Goal: Information Seeking & Learning: Learn about a topic

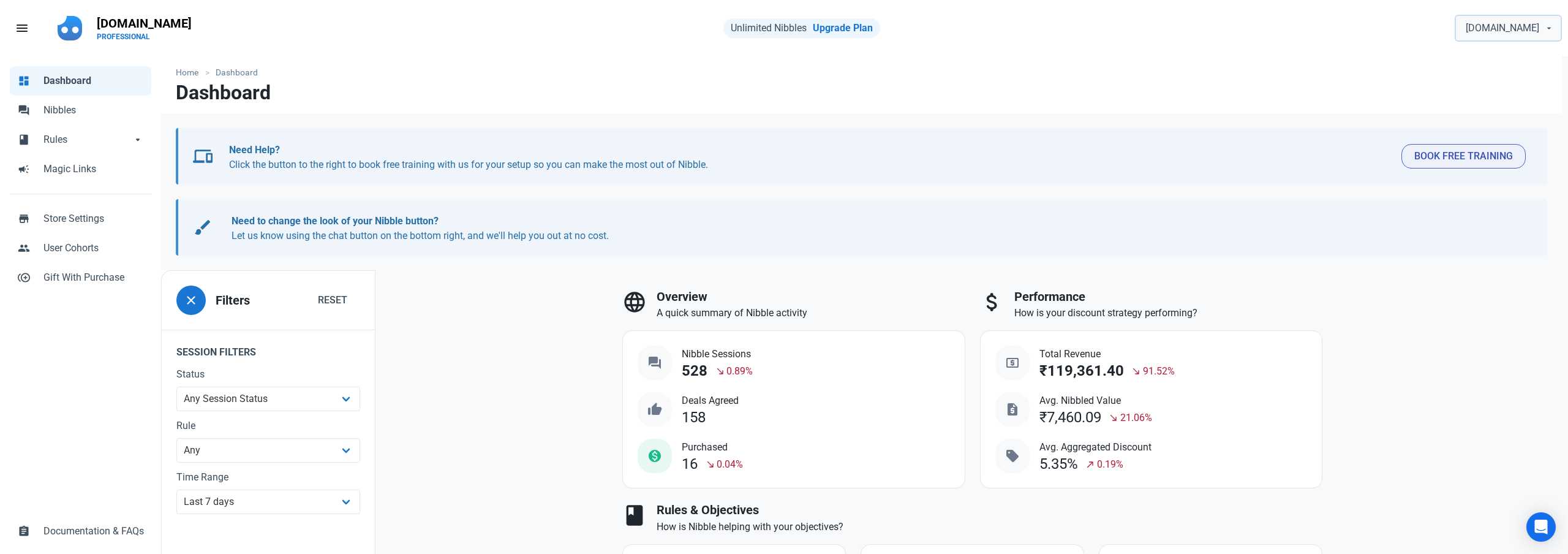
click at [1504, 30] on span "[DOMAIN_NAME]" at bounding box center [1502, 28] width 73 height 15
click at [975, 79] on nav "Home Dashboard" at bounding box center [861, 68] width 1401 height 25
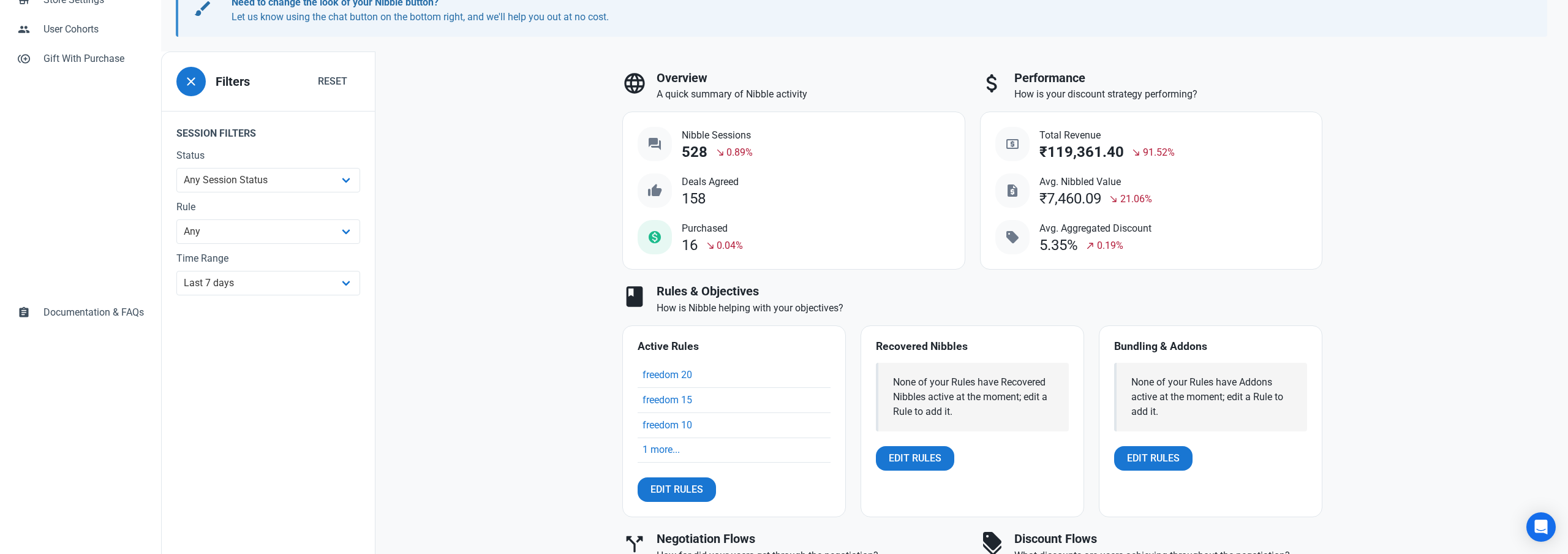
scroll to position [253, 0]
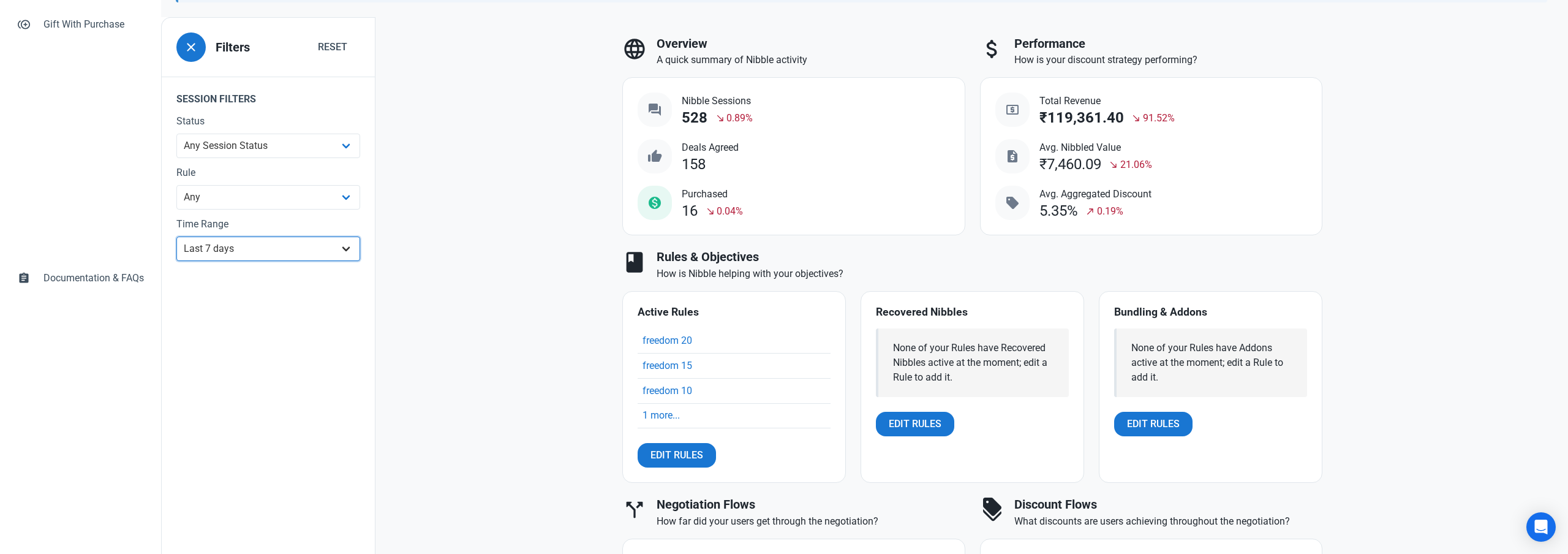
click at [317, 247] on select "All Time Last day Last 7 days Last 30 days Last 90 days Last 180 days Last 365 …" at bounding box center [268, 249] width 184 height 25
select select "30d"
click at [176, 261] on select "All Time Last day Last 7 days Last 30 days Last 90 days Last 180 days Last 365 …" at bounding box center [268, 249] width 184 height 25
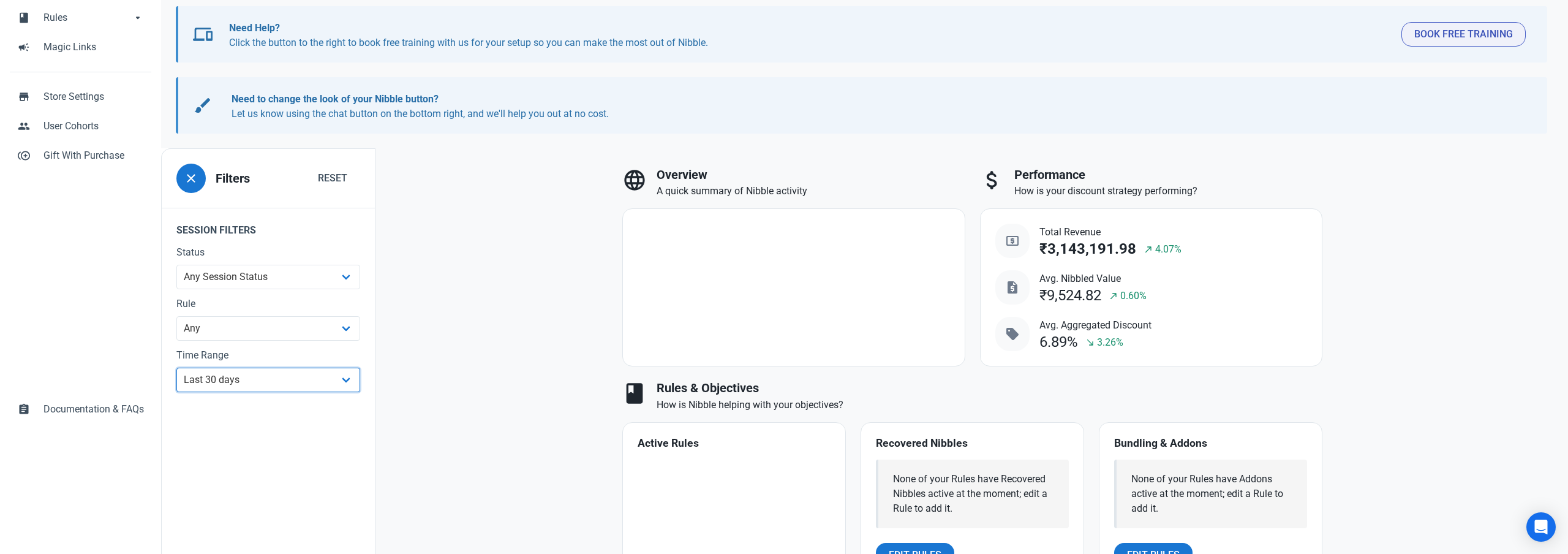
scroll to position [123, 0]
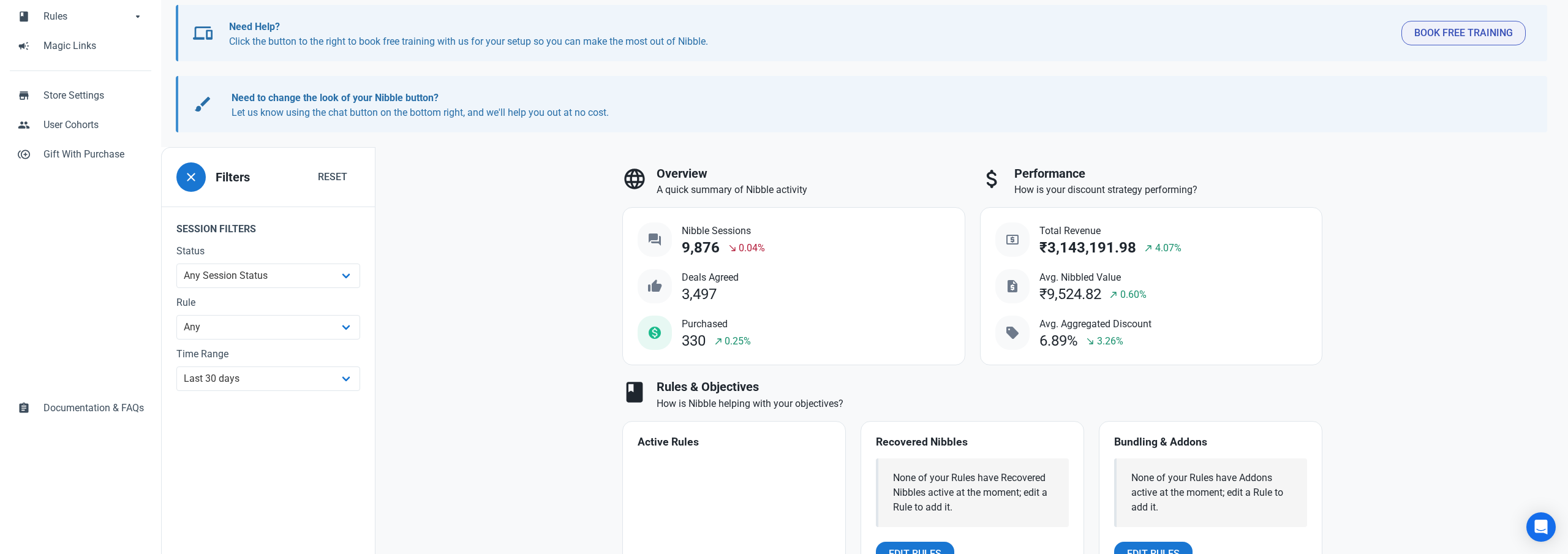
drag, startPoint x: 1050, startPoint y: 250, endPoint x: 1136, endPoint y: 276, distance: 89.8
click at [1131, 250] on div "₹3,143,191.98" at bounding box center [1088, 247] width 97 height 17
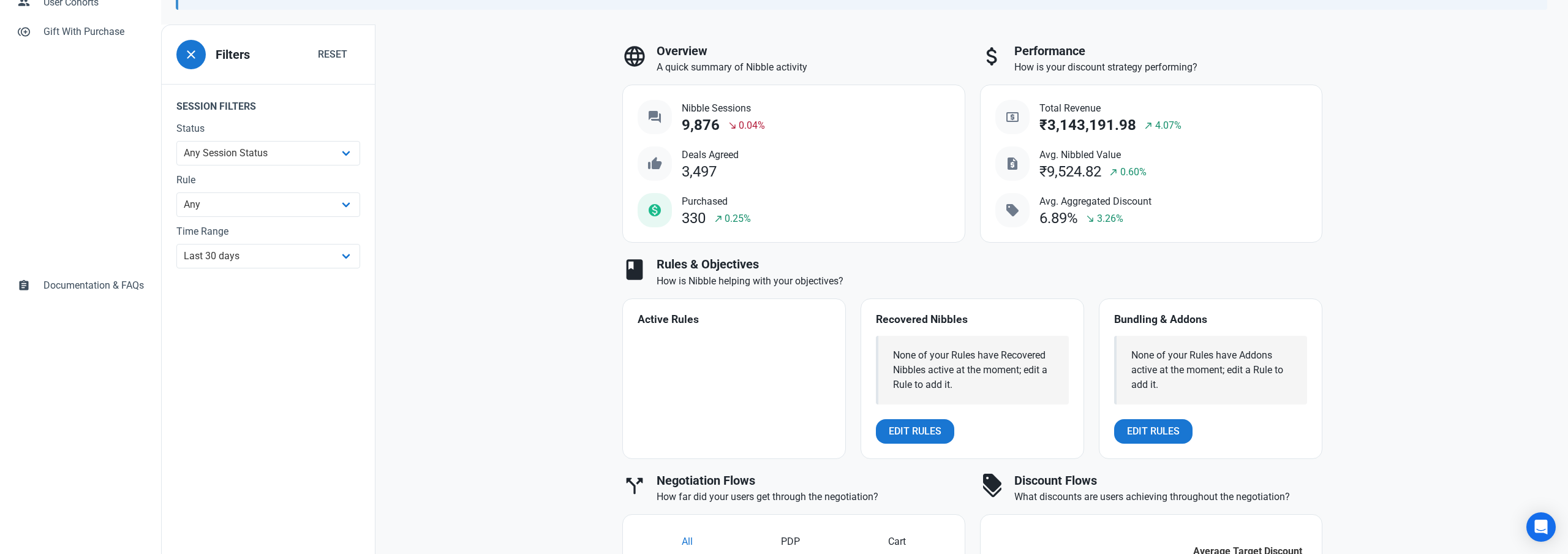
scroll to position [255, 0]
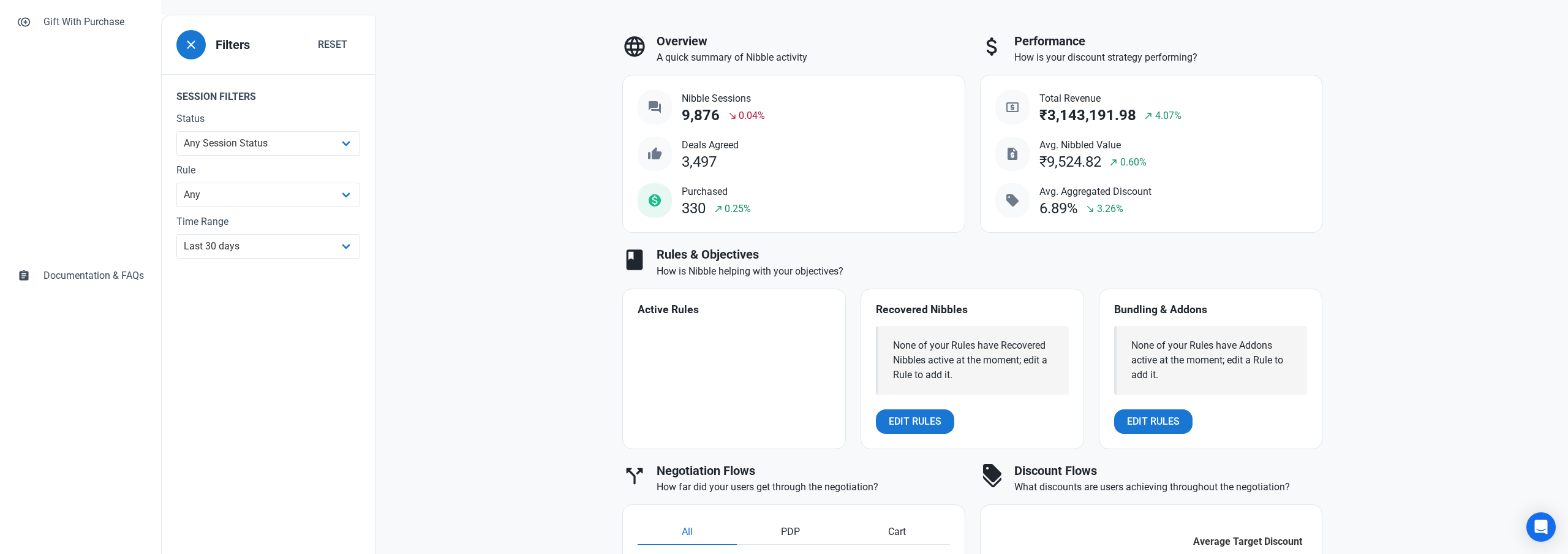
drag, startPoint x: 683, startPoint y: 209, endPoint x: 704, endPoint y: 208, distance: 21.0
click at [704, 208] on div "330" at bounding box center [694, 209] width 24 height 17
drag, startPoint x: 683, startPoint y: 113, endPoint x: 721, endPoint y: 114, distance: 38.0
click at [721, 114] on div "9,876 south_east 0.04%" at bounding box center [723, 115] width 83 height 17
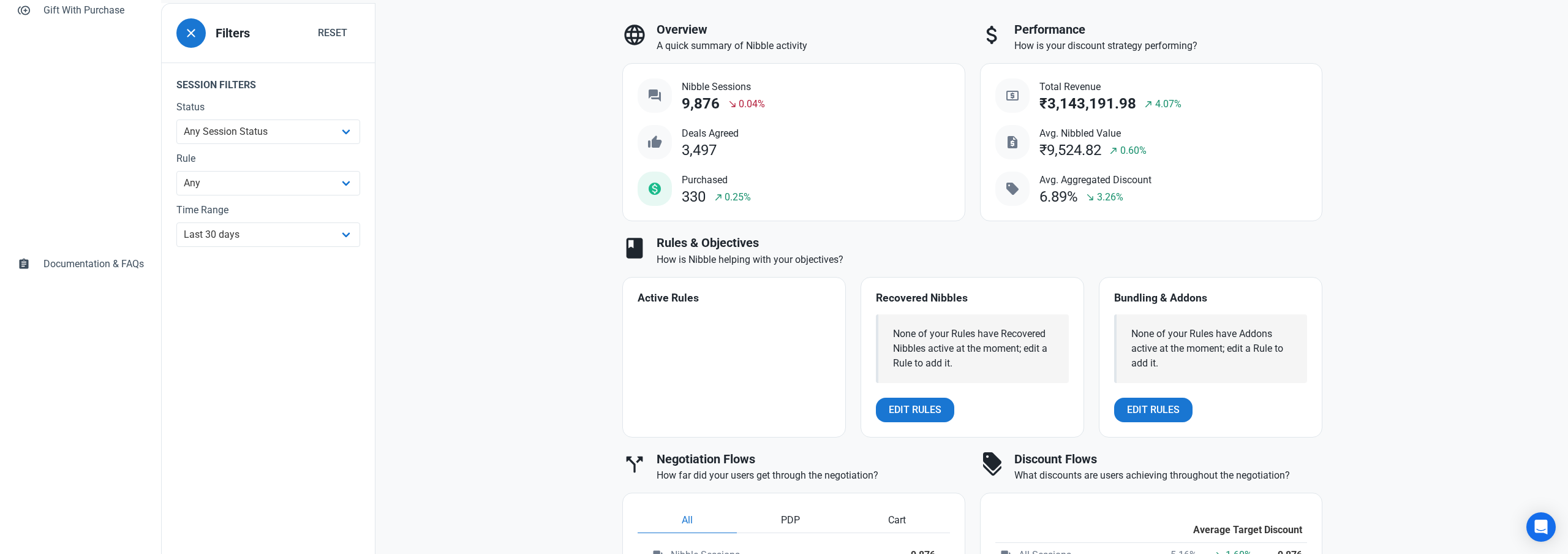
scroll to position [270, 0]
drag, startPoint x: 685, startPoint y: 146, endPoint x: 737, endPoint y: 146, distance: 52.0
click at [737, 146] on div "3,497" at bounding box center [710, 148] width 57 height 17
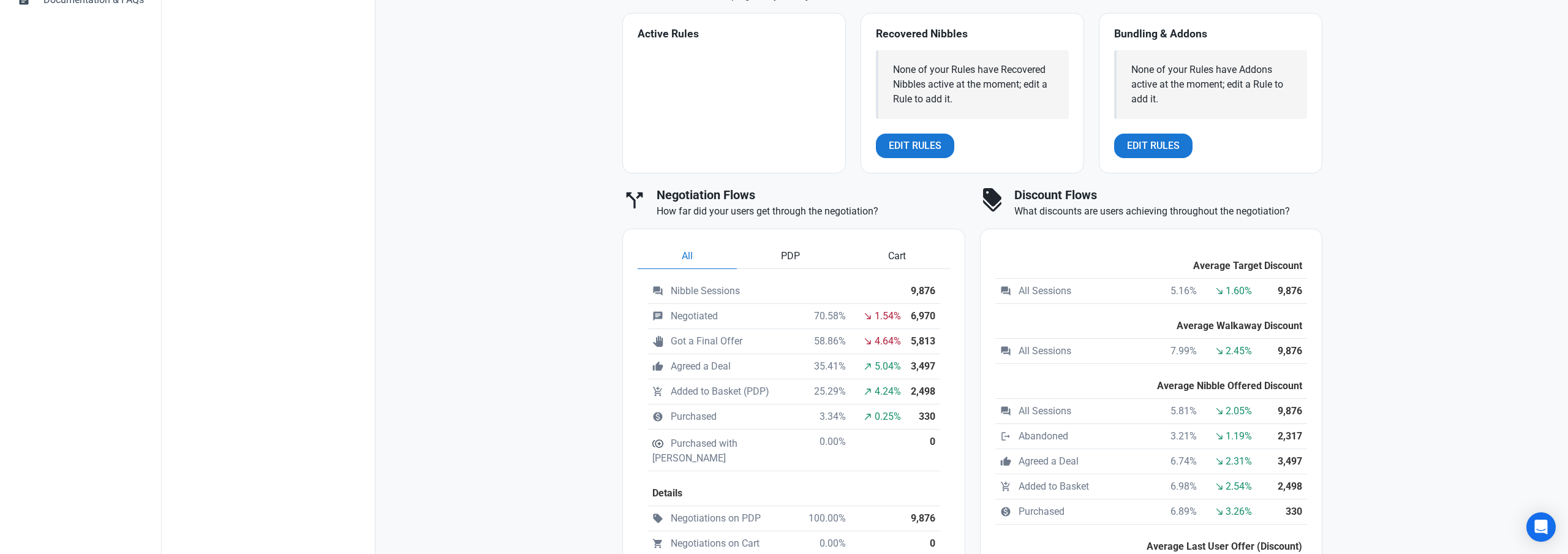
scroll to position [533, 0]
drag, startPoint x: 912, startPoint y: 390, endPoint x: 971, endPoint y: 389, distance: 59.0
click at [935, 390] on th "2,498" at bounding box center [923, 390] width 35 height 25
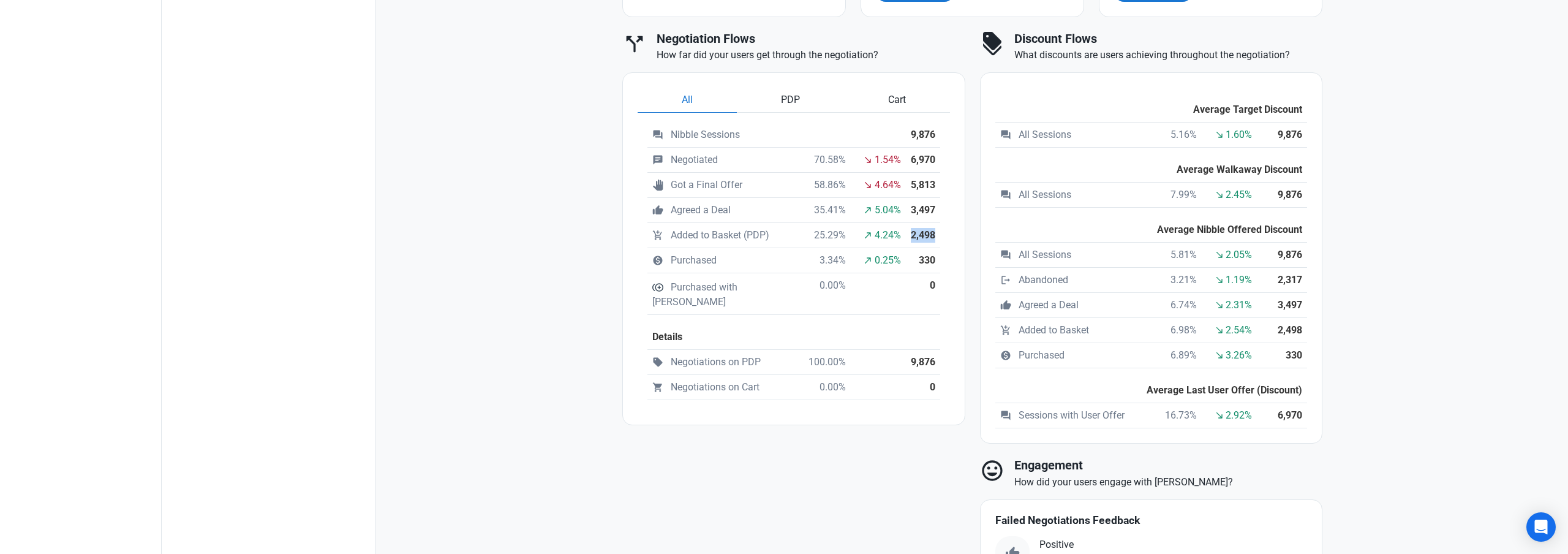
scroll to position [688, 0]
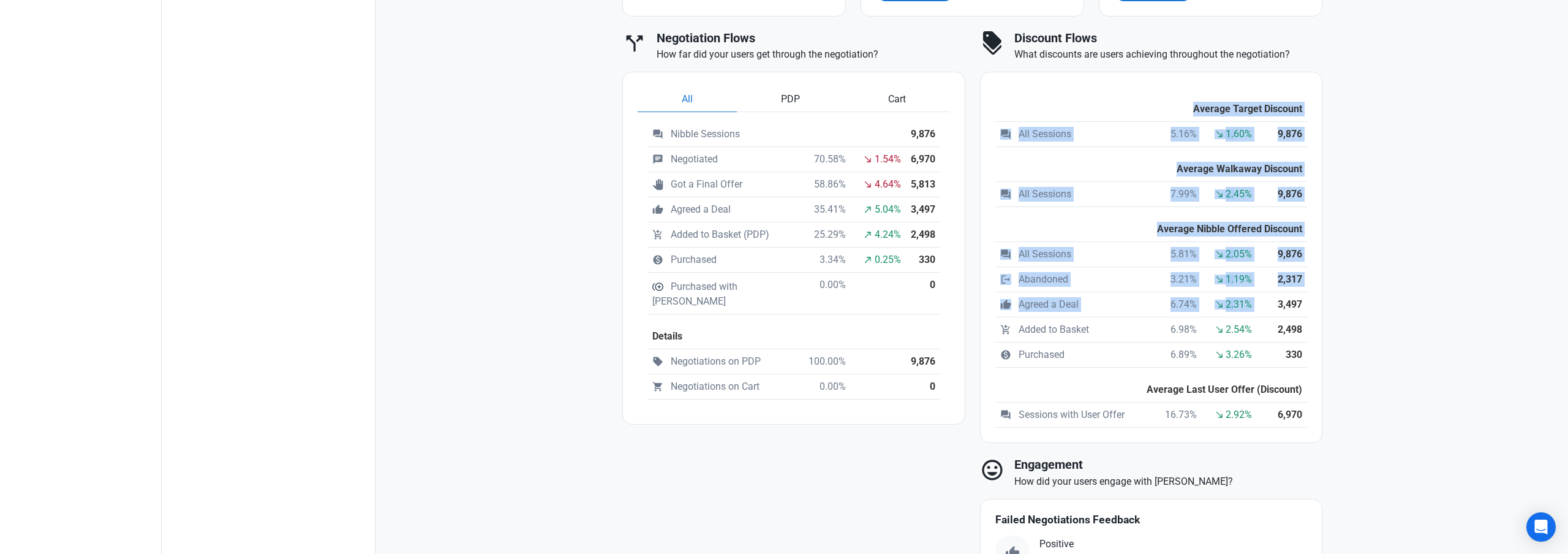
drag, startPoint x: 1277, startPoint y: 307, endPoint x: 1345, endPoint y: 305, distance: 68.0
click at [1344, 305] on div "language Overview A quick summary of Nibble activity question_answer Nibble Ses…" at bounding box center [972, 191] width 1194 height 1220
click at [1347, 308] on div "language Overview A quick summary of Nibble activity question_answer Nibble Ses…" at bounding box center [972, 191] width 1194 height 1220
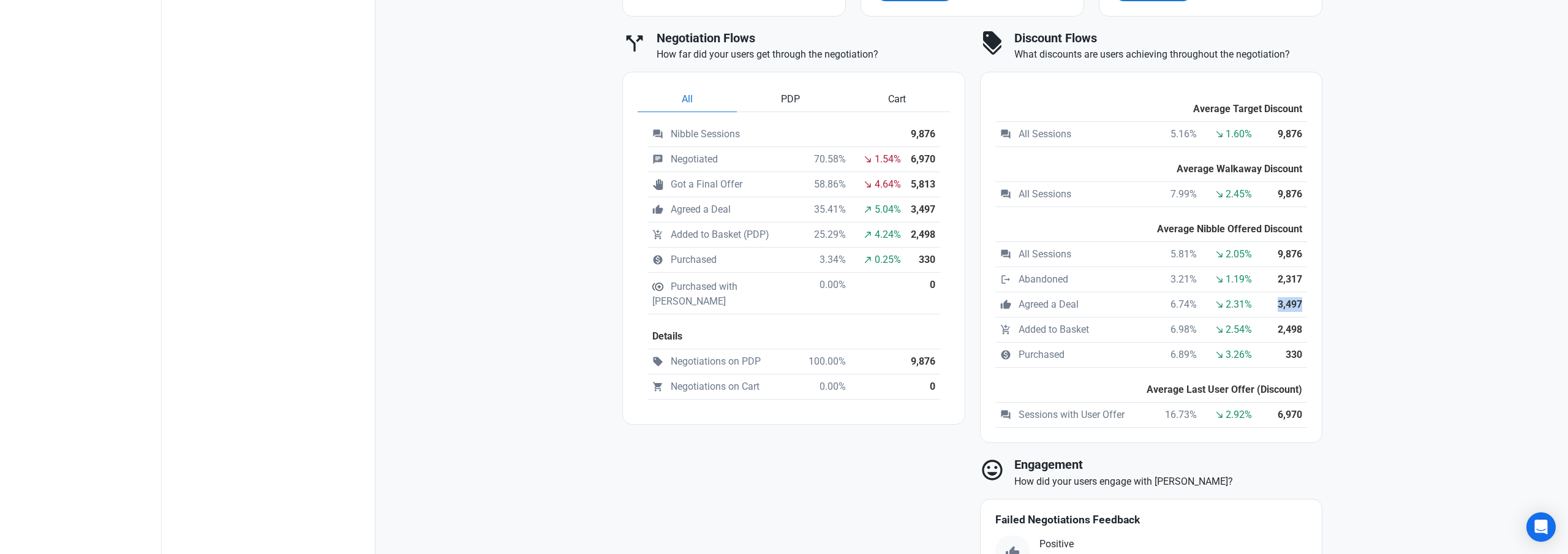
drag, startPoint x: 1279, startPoint y: 302, endPoint x: 1304, endPoint y: 309, distance: 26.0
click at [1302, 305] on th "3,497" at bounding box center [1287, 305] width 41 height 25
drag, startPoint x: 1332, startPoint y: 349, endPoint x: 1291, endPoint y: 349, distance: 41.0
click at [1328, 350] on div "language Overview A quick summary of Nibble activity question_answer Nibble Ses…" at bounding box center [972, 188] width 729 height 1188
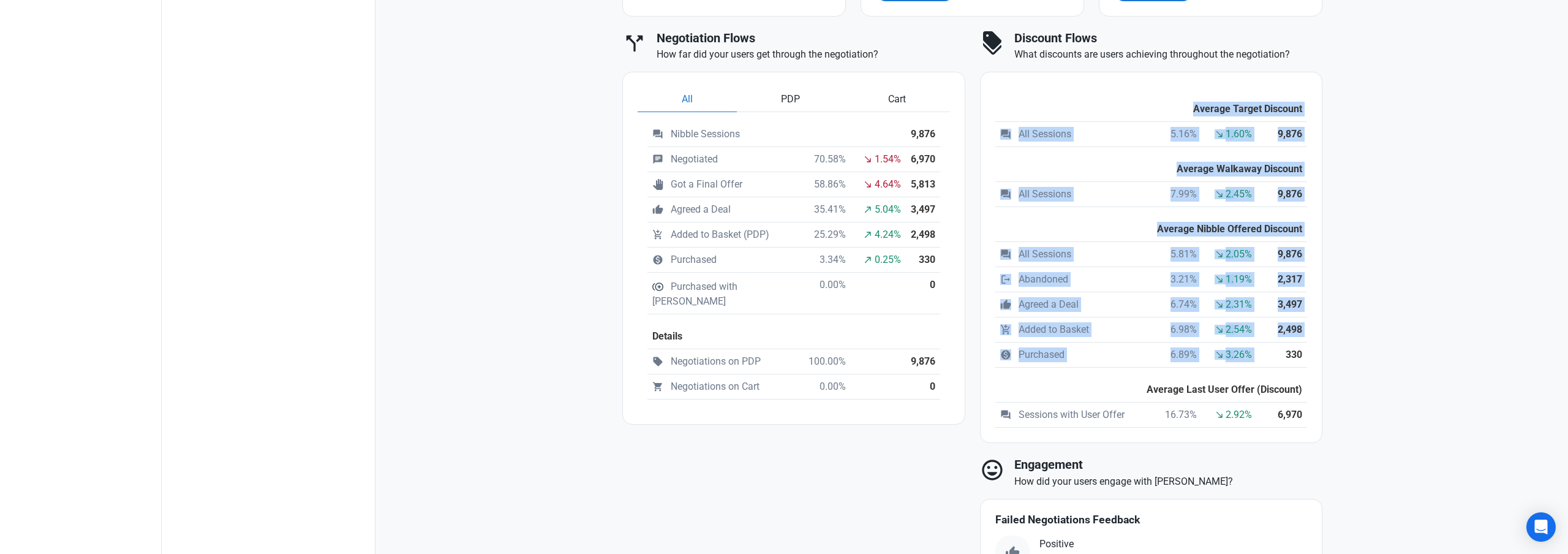
click at [1331, 358] on div "language Overview A quick summary of Nibble activity question_answer Nibble Ses…" at bounding box center [972, 188] width 729 height 1188
click at [1383, 362] on div "language Overview A quick summary of Nibble activity question_answer Nibble Ses…" at bounding box center [972, 191] width 1194 height 1220
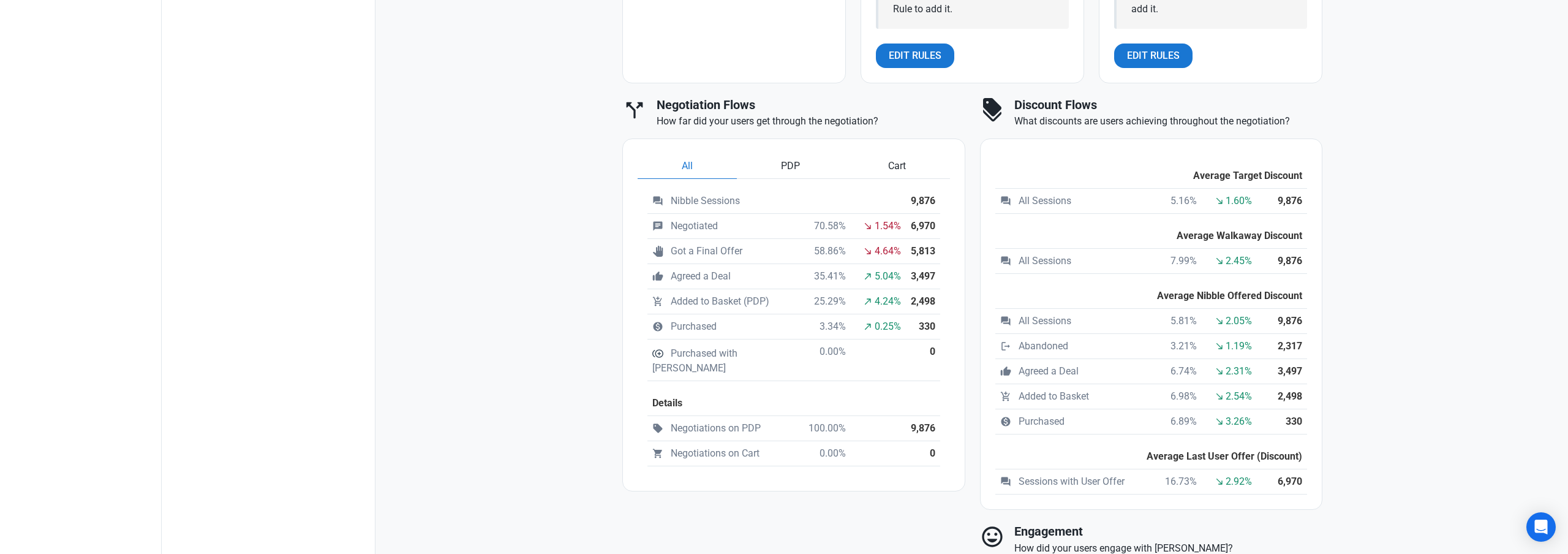
scroll to position [626, 0]
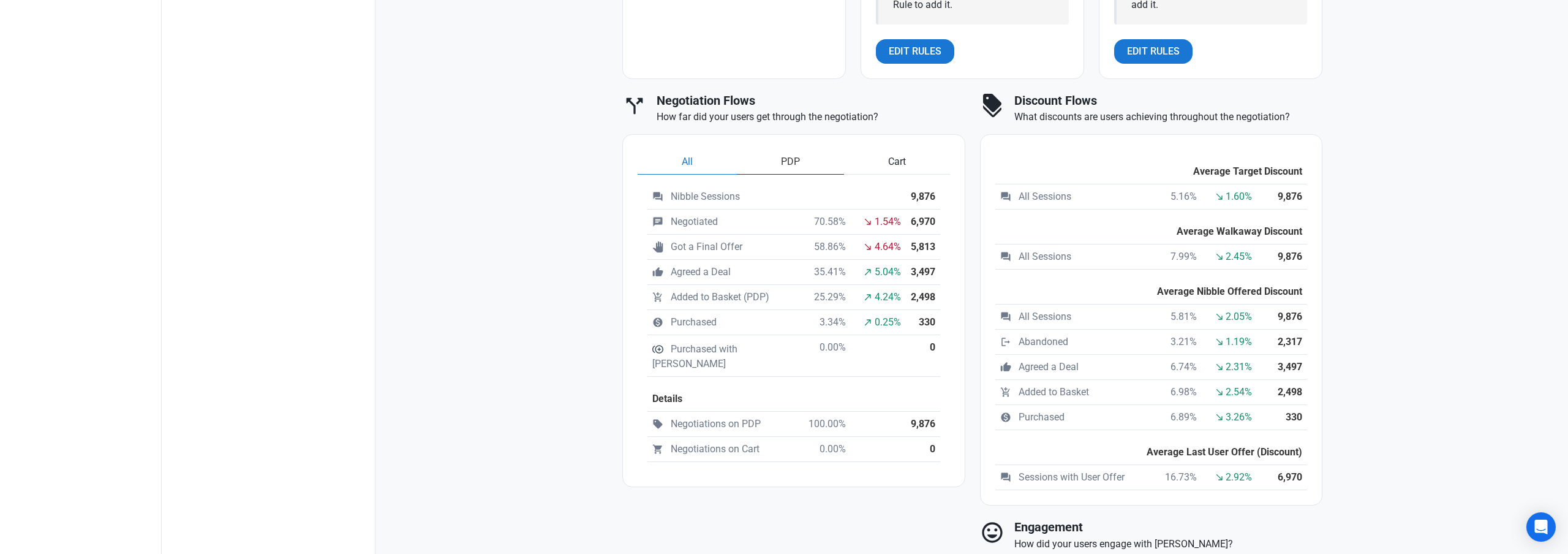
click at [781, 162] on span "PDP" at bounding box center [790, 162] width 19 height 15
click at [906, 161] on link "Cart" at bounding box center [897, 162] width 106 height 25
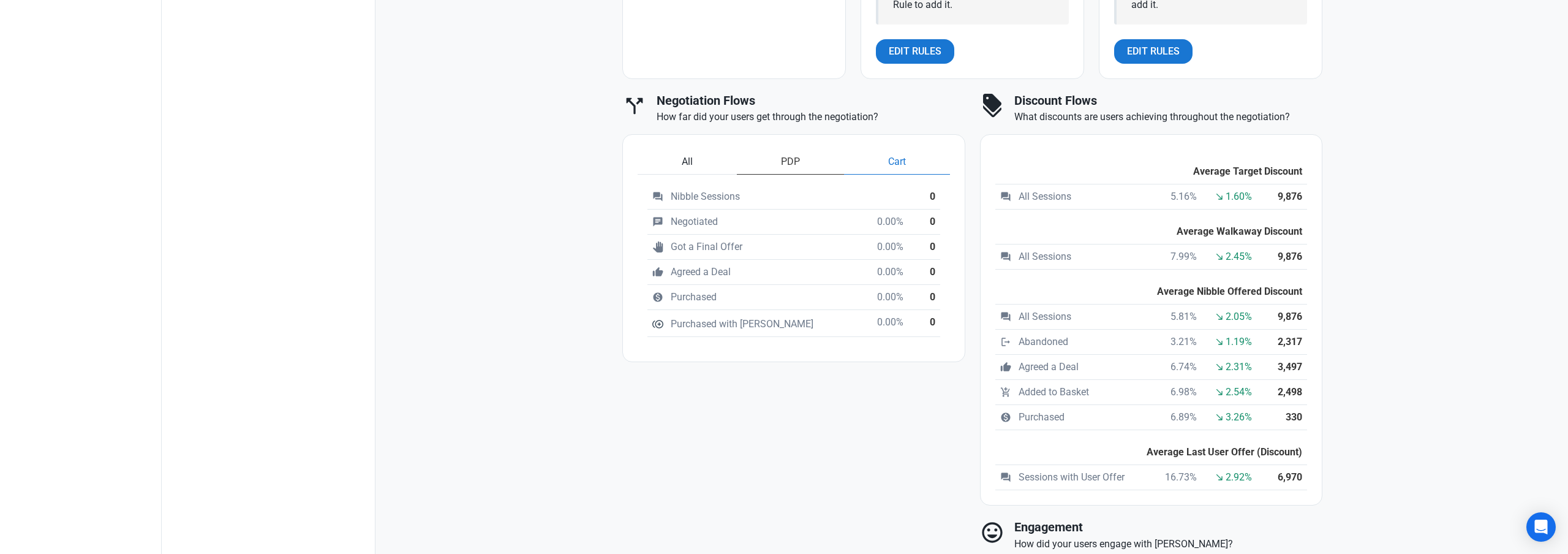
click at [787, 162] on span "PDP" at bounding box center [790, 162] width 19 height 15
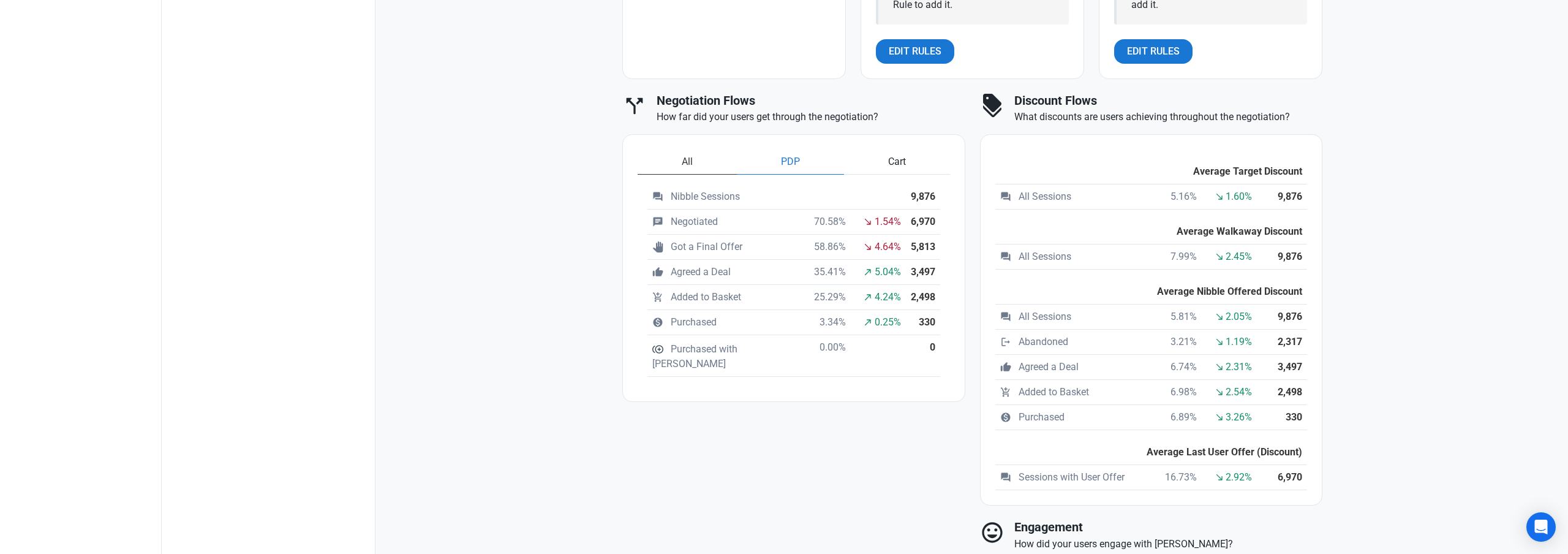
click at [687, 164] on span "All" at bounding box center [688, 162] width 11 height 15
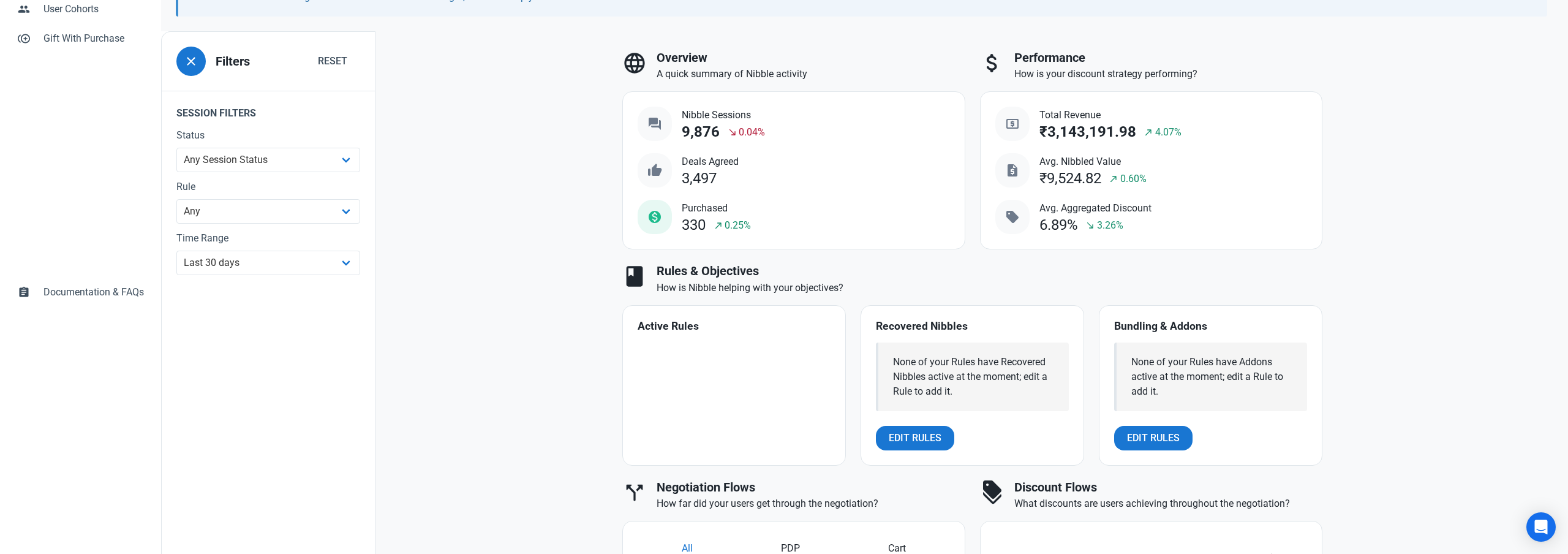
scroll to position [0, 0]
